Goal: Find specific page/section: Find specific page/section

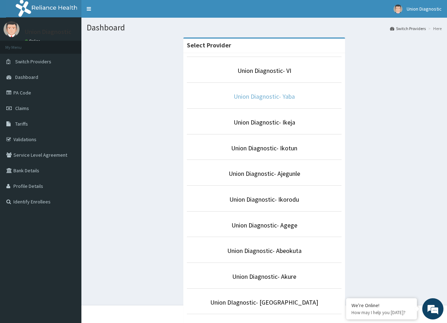
click at [276, 95] on link "Union Diagnostic- Yaba" at bounding box center [263, 96] width 61 height 8
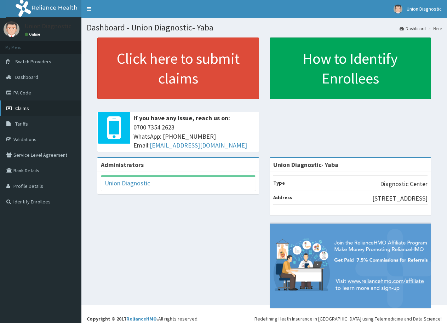
click at [30, 110] on link "Claims" at bounding box center [40, 108] width 81 height 16
